Goal: Task Accomplishment & Management: Use online tool/utility

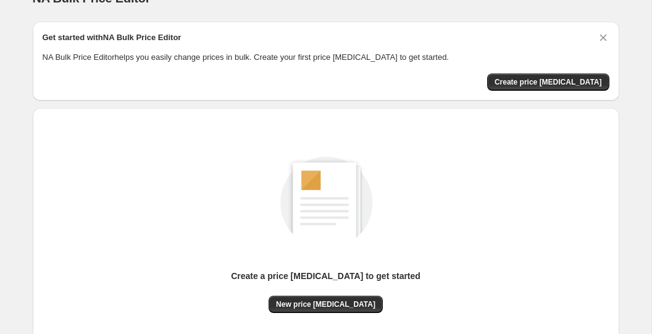
scroll to position [33, 0]
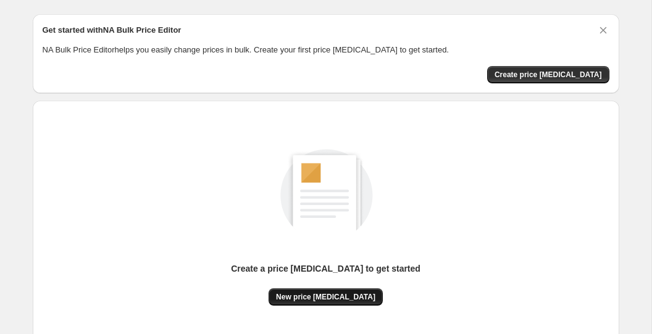
click at [326, 296] on span "New price [MEDICAL_DATA]" at bounding box center [325, 297] width 99 height 10
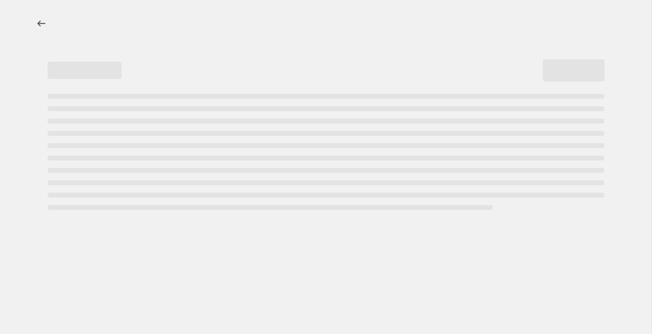
select select "percentage"
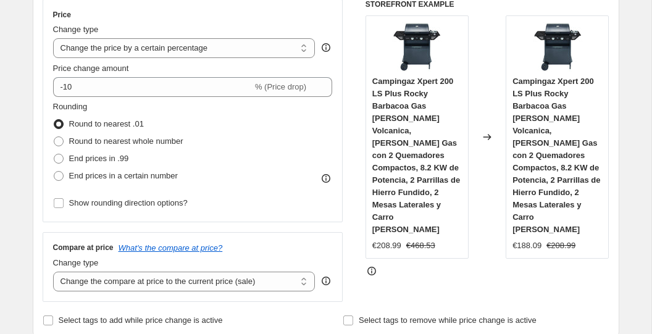
scroll to position [234, 0]
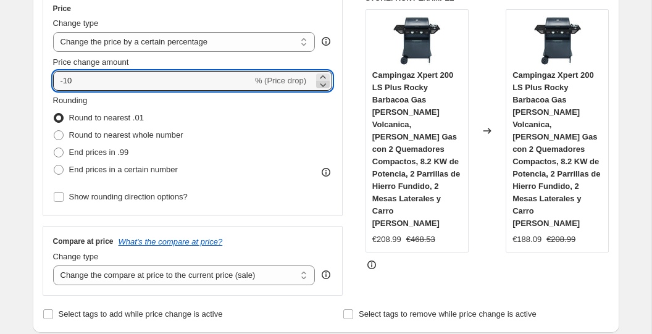
click at [322, 86] on icon at bounding box center [323, 84] width 12 height 12
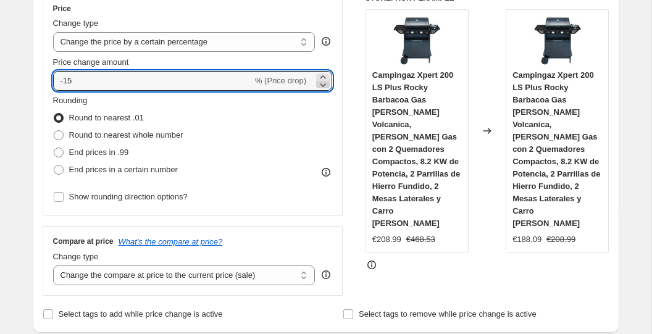
click at [322, 86] on icon at bounding box center [323, 84] width 12 height 12
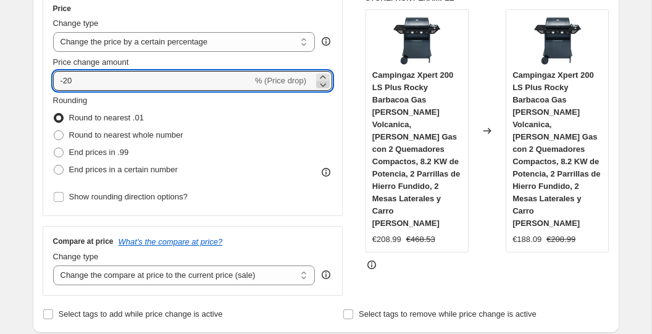
click at [322, 86] on icon at bounding box center [323, 84] width 12 height 12
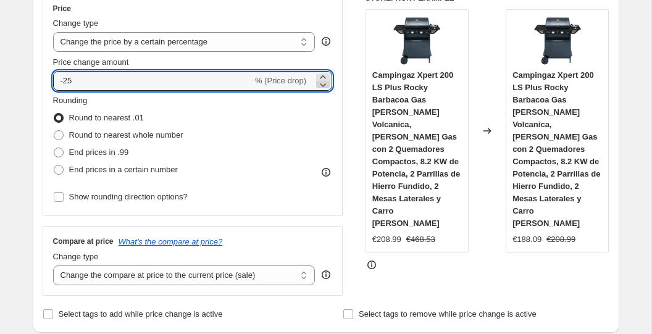
click at [322, 86] on icon at bounding box center [323, 84] width 12 height 12
type input "-28"
click at [97, 154] on span "End prices in .99" at bounding box center [99, 152] width 60 height 9
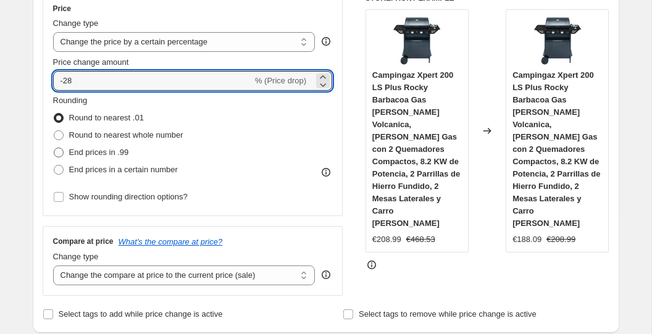
click at [54, 148] on input "End prices in .99" at bounding box center [54, 148] width 1 height 1
radio input "true"
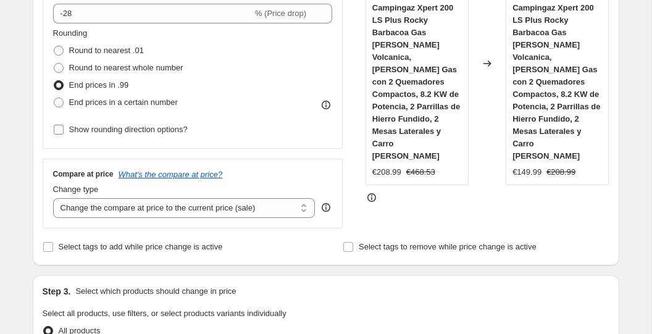
scroll to position [307, 0]
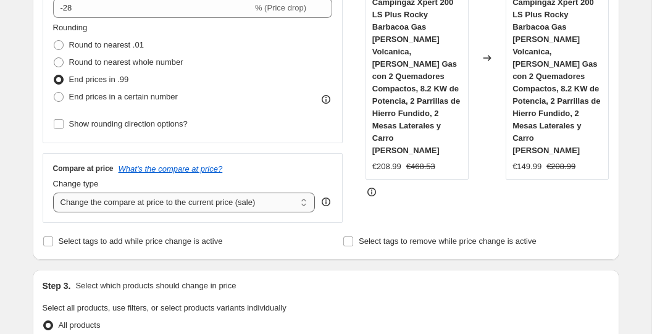
click at [198, 193] on select "Change the compare at price to the current price (sale) Change the compare at p…" at bounding box center [184, 203] width 262 height 20
select select "remove"
click at [53, 193] on select "Change the compare at price to the current price (sale) Change the compare at p…" at bounding box center [184, 203] width 262 height 20
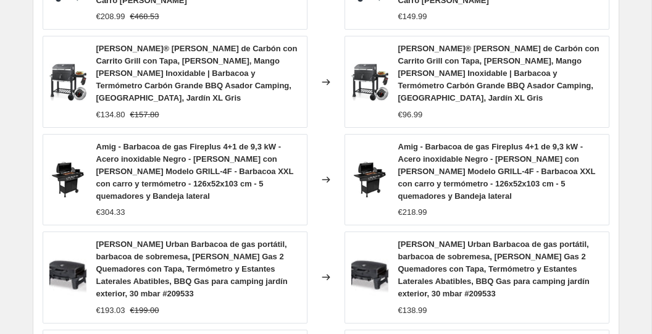
scroll to position [1068, 0]
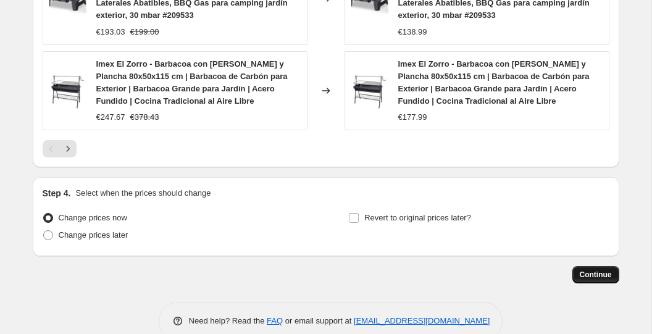
click at [582, 270] on span "Continue" at bounding box center [596, 275] width 32 height 10
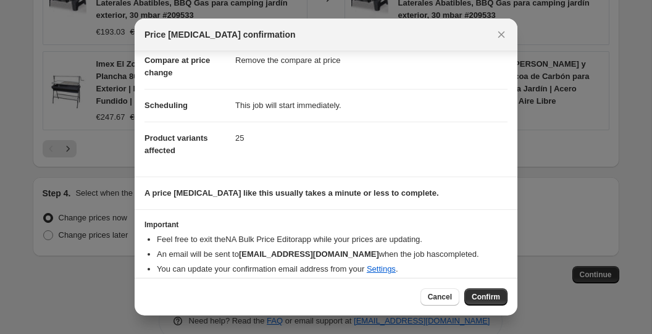
scroll to position [72, 0]
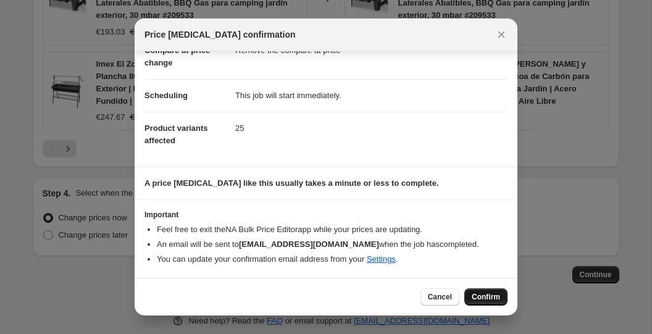
click at [482, 295] on span "Confirm" at bounding box center [486, 297] width 28 height 10
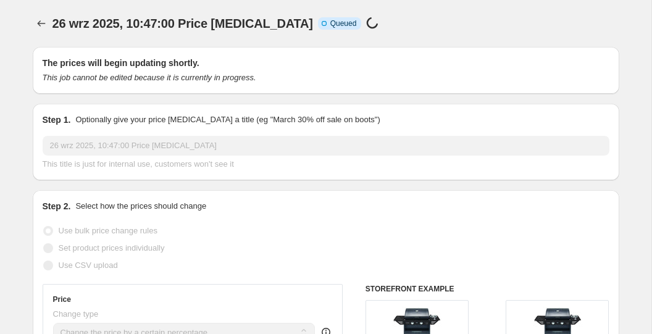
scroll to position [1068, 0]
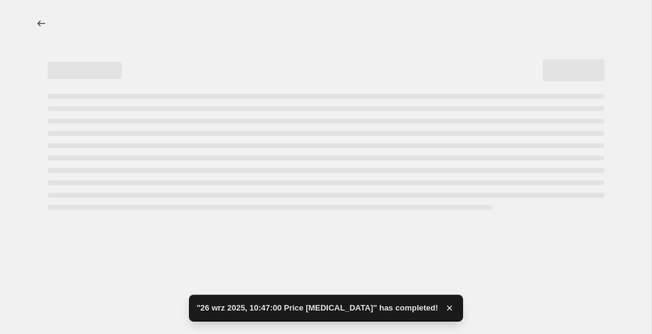
select select "percentage"
select select "remove"
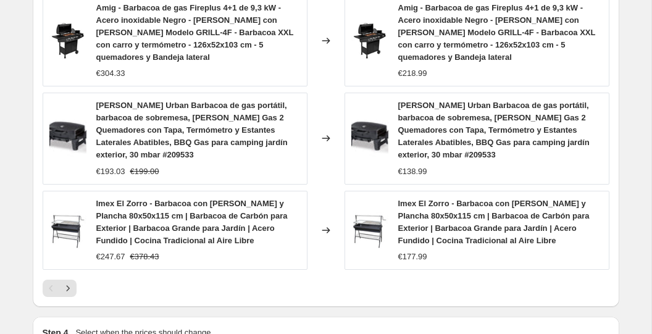
scroll to position [0, 0]
